Goal: Information Seeking & Learning: Find specific page/section

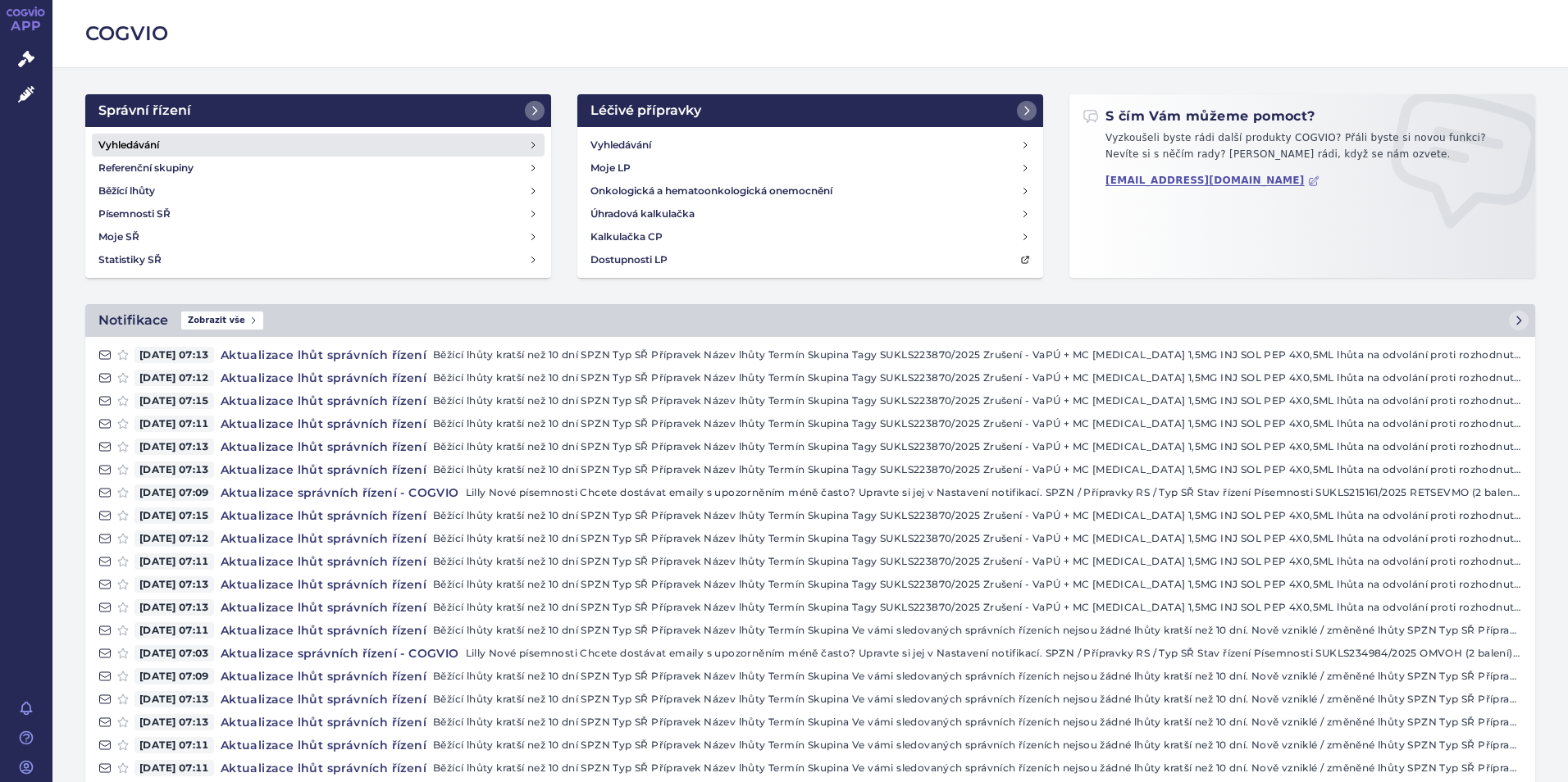
click at [234, 150] on link "Vyhledávání" at bounding box center [318, 145] width 452 height 23
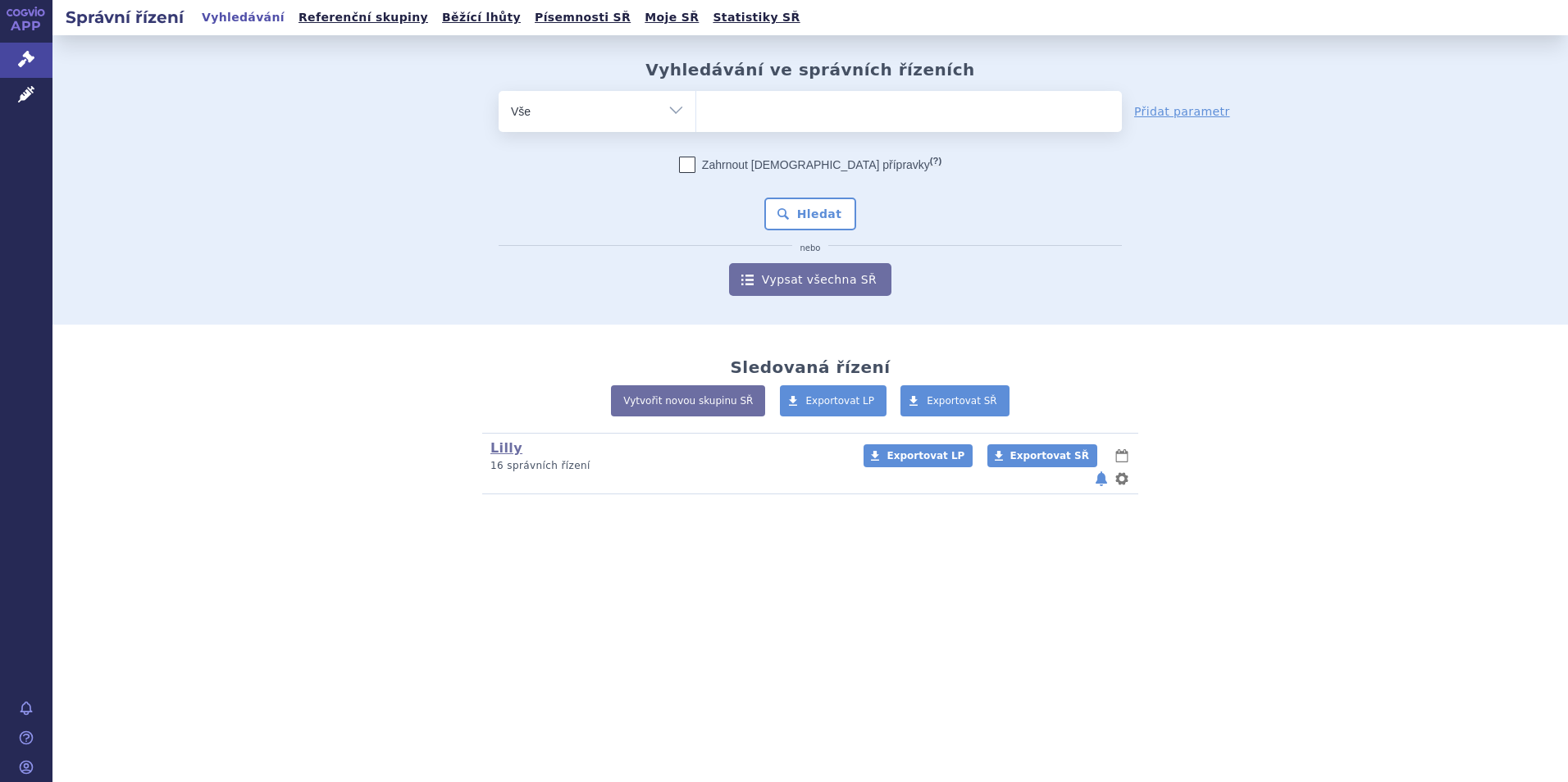
click at [749, 115] on ul at bounding box center [908, 108] width 426 height 34
click at [696, 115] on select at bounding box center [695, 111] width 1 height 41
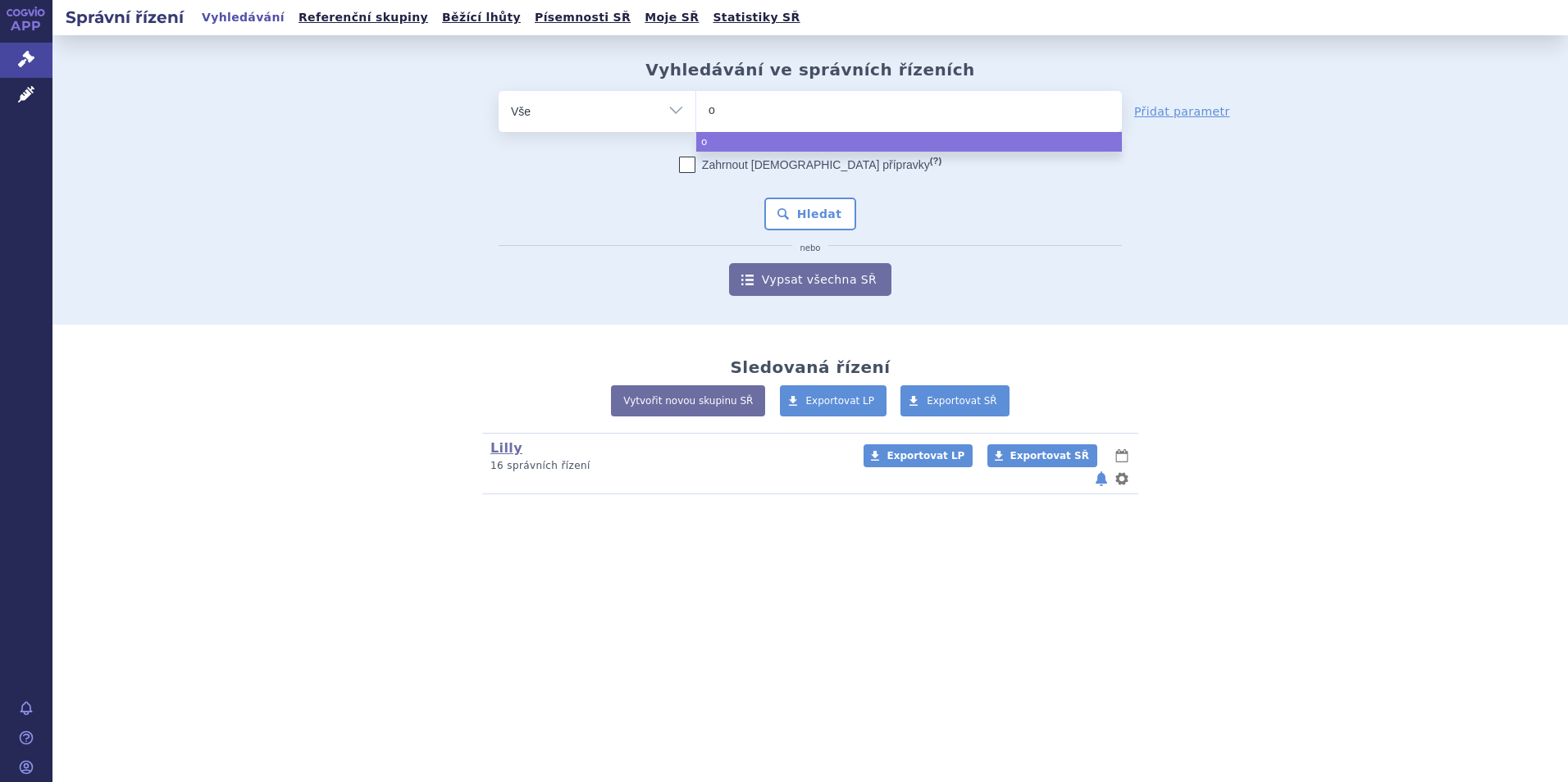
type input "om"
type input "omv"
type input "omvo"
type input "omvoh"
select select "omvoh"
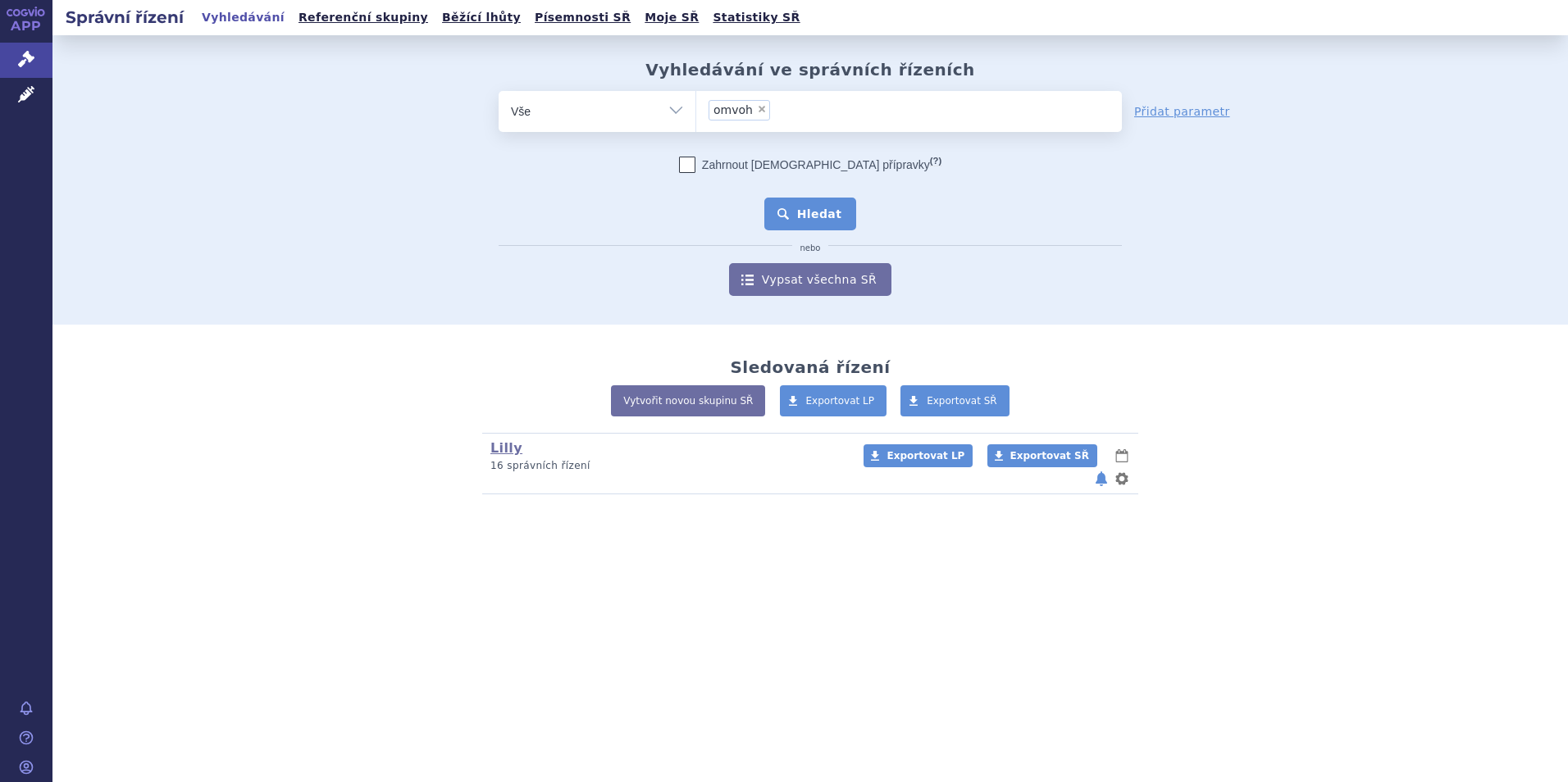
click at [812, 208] on button "Hledat" at bounding box center [811, 214] width 93 height 33
click at [790, 206] on button "Hledat" at bounding box center [811, 214] width 93 height 33
click at [786, 115] on input "omvoh × omvoh" at bounding box center [801, 109] width 52 height 21
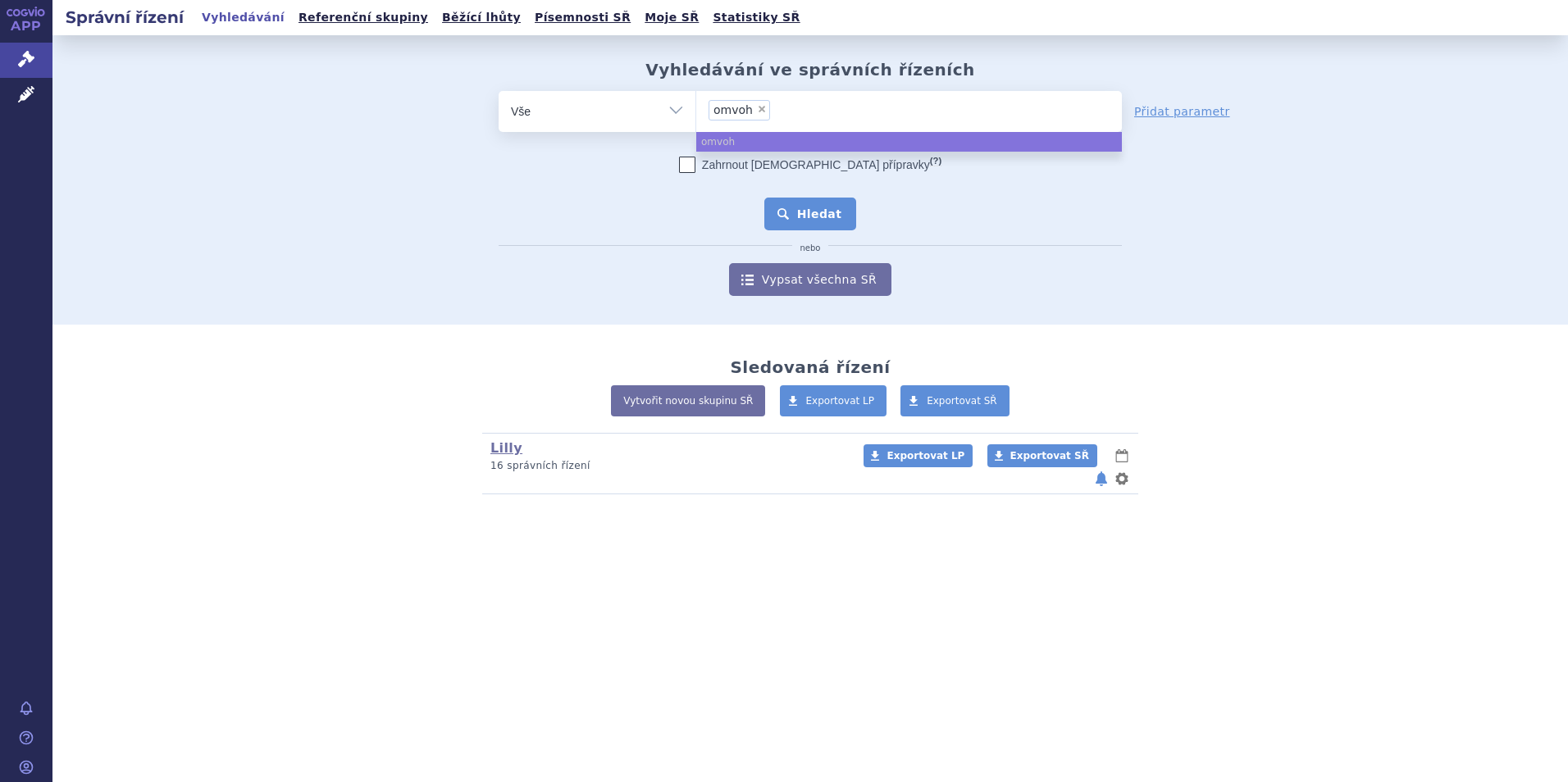
click at [802, 211] on button "Hledat" at bounding box center [811, 214] width 93 height 33
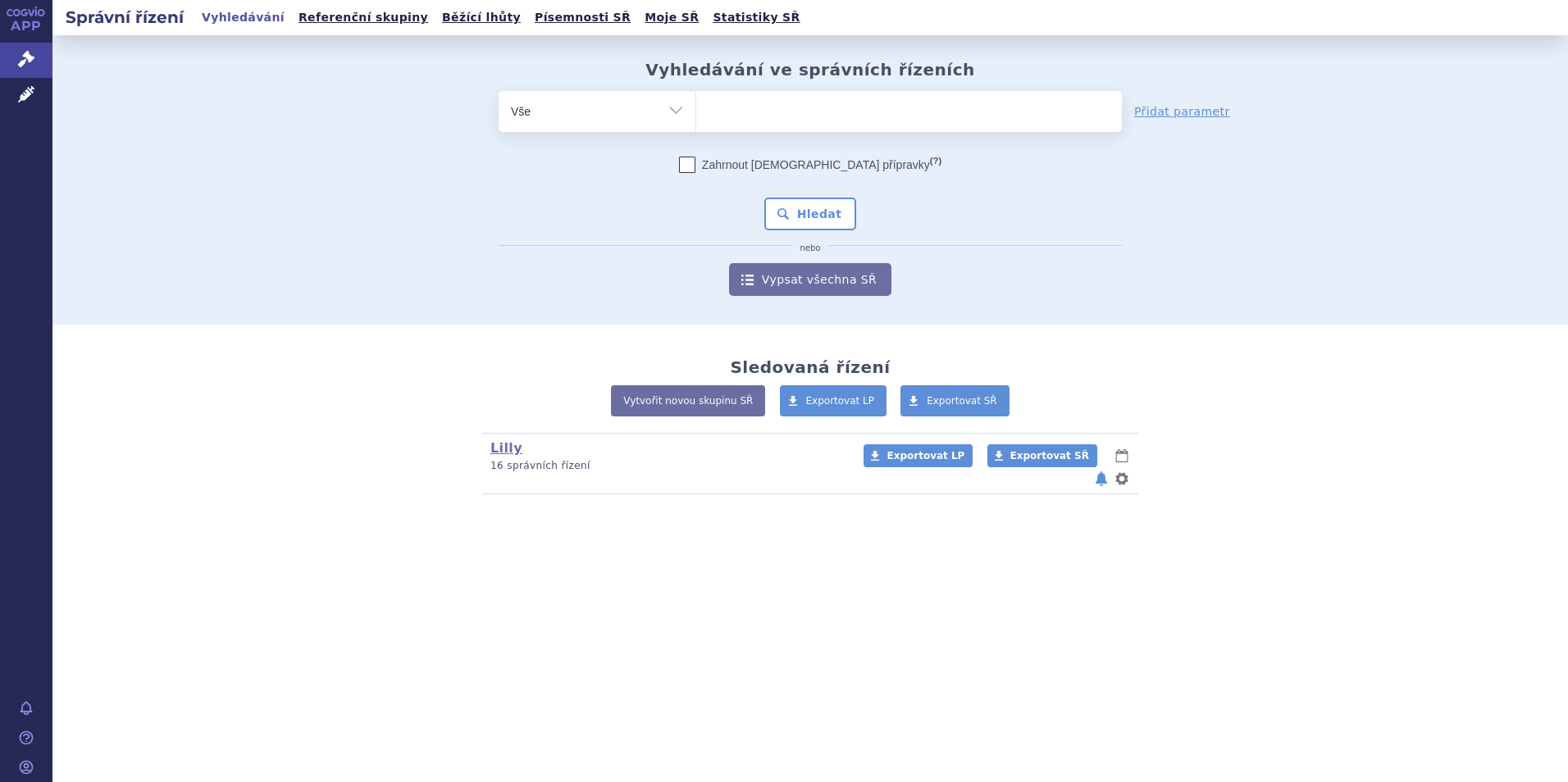
click at [714, 107] on input "search" at bounding box center [713, 109] width 9 height 21
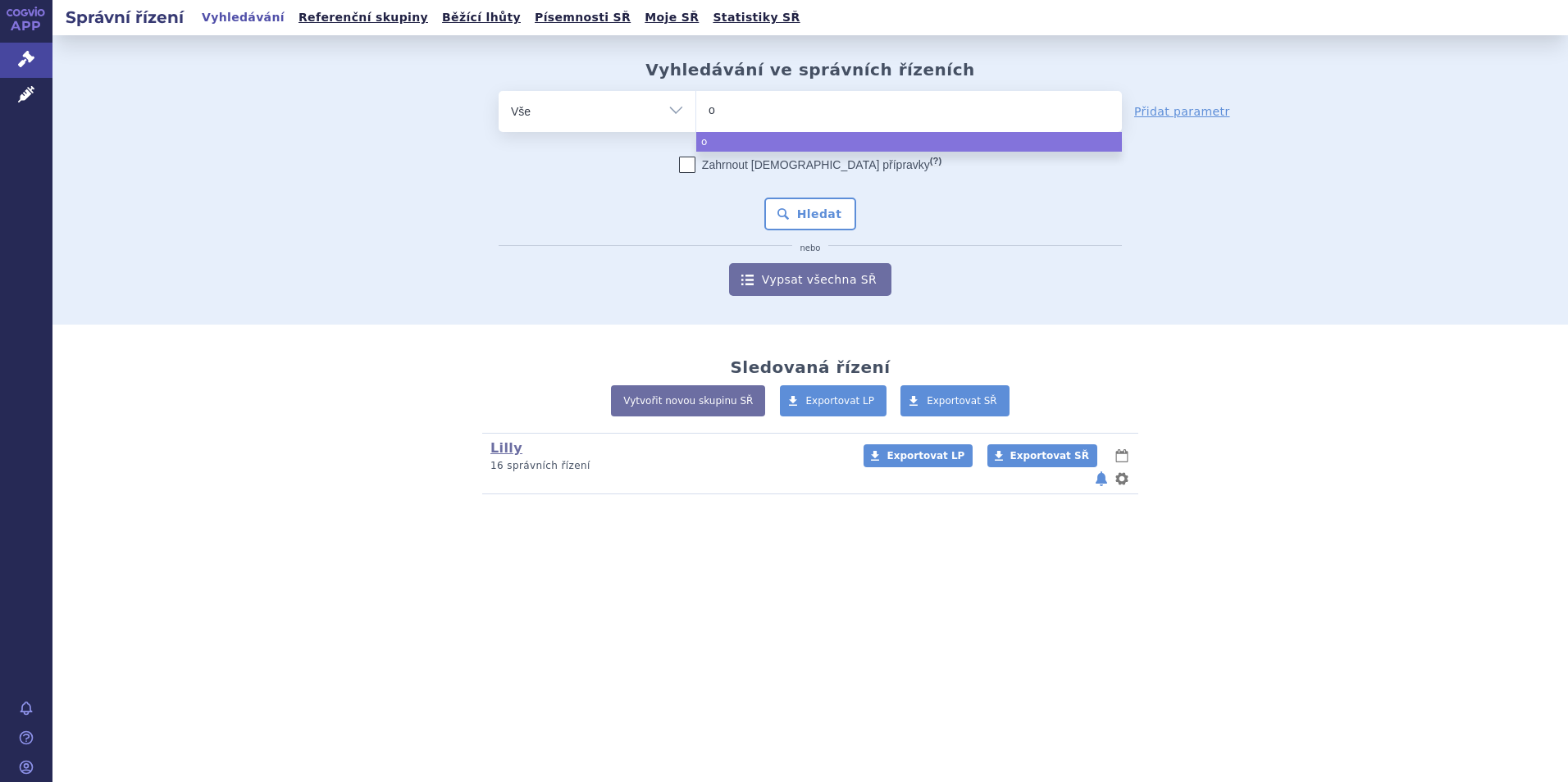
type input "om"
type input "omv"
type input "omvo"
type input "omvoh"
select select "omvoh"
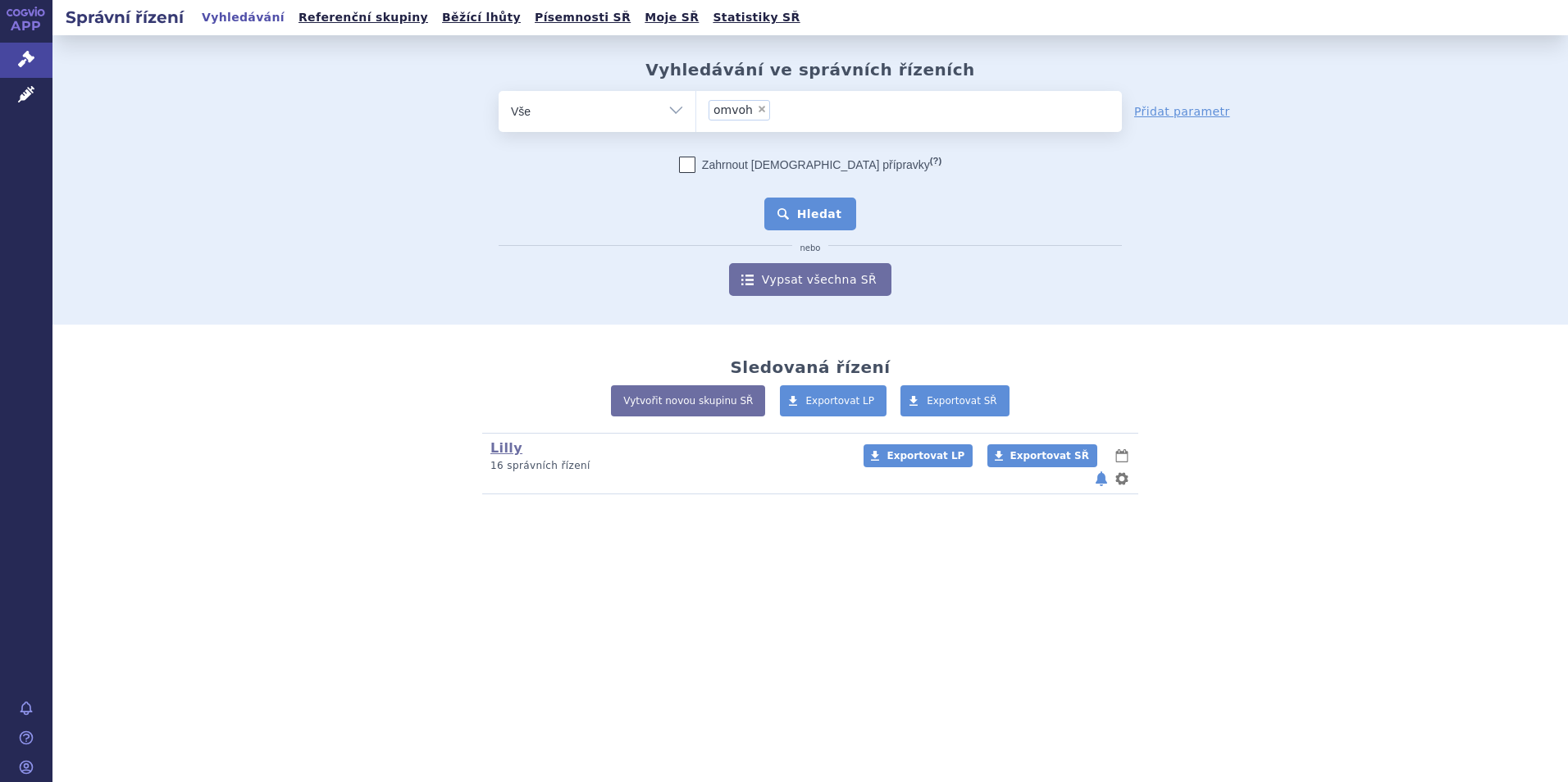
click at [799, 217] on button "Hledat" at bounding box center [811, 214] width 93 height 33
click at [503, 449] on link "Lilly" at bounding box center [506, 448] width 32 height 15
